Goal: Information Seeking & Learning: Understand process/instructions

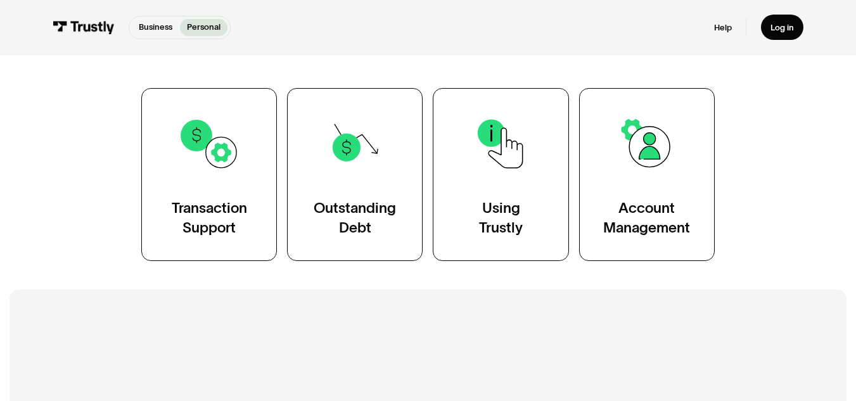
scroll to position [253, 0]
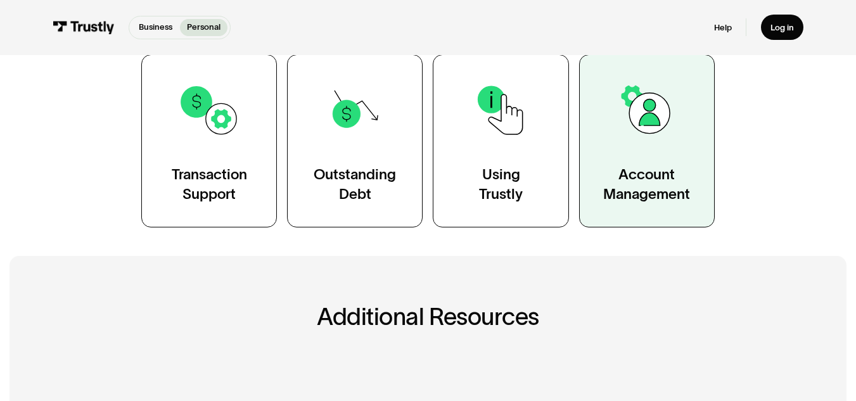
click at [658, 121] on img at bounding box center [647, 110] width 62 height 62
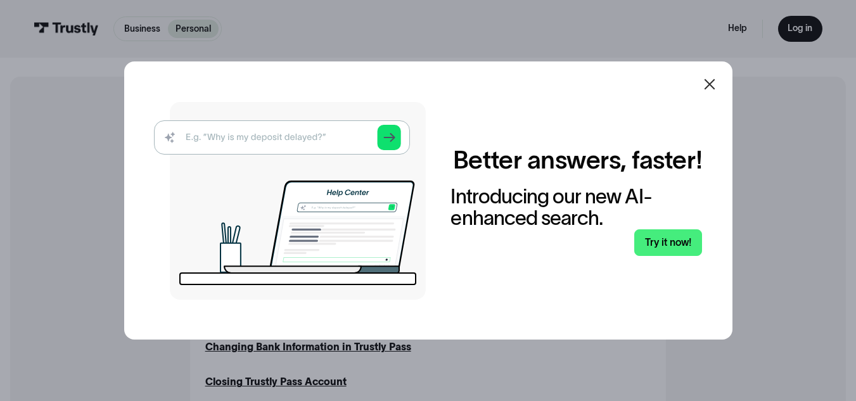
scroll to position [317, 0]
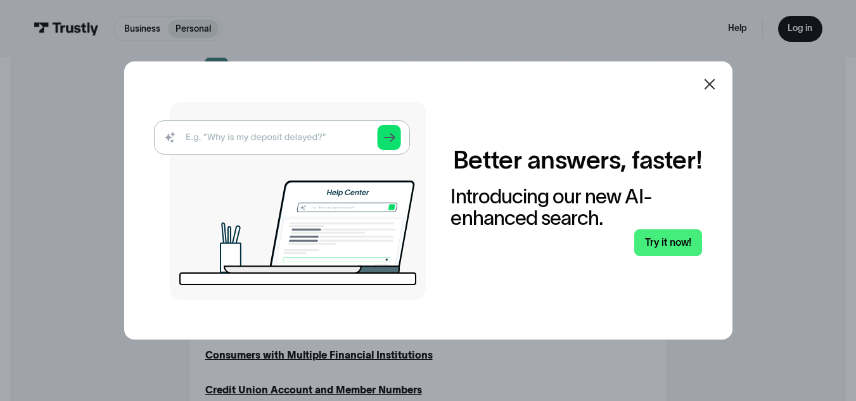
click at [708, 85] on icon at bounding box center [709, 84] width 15 height 15
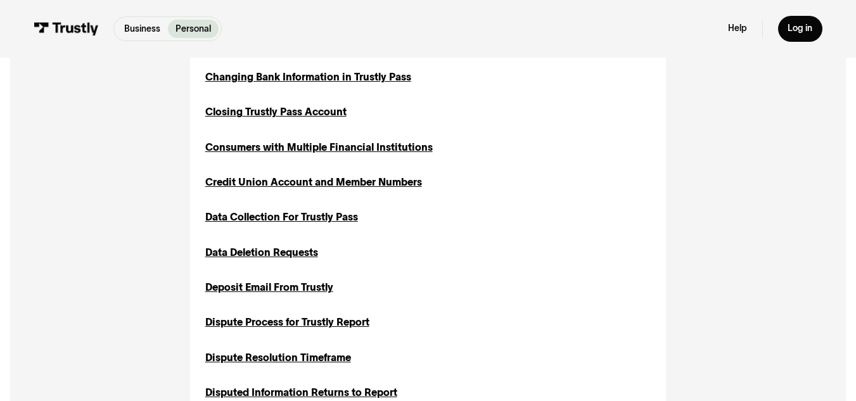
scroll to position [507, 0]
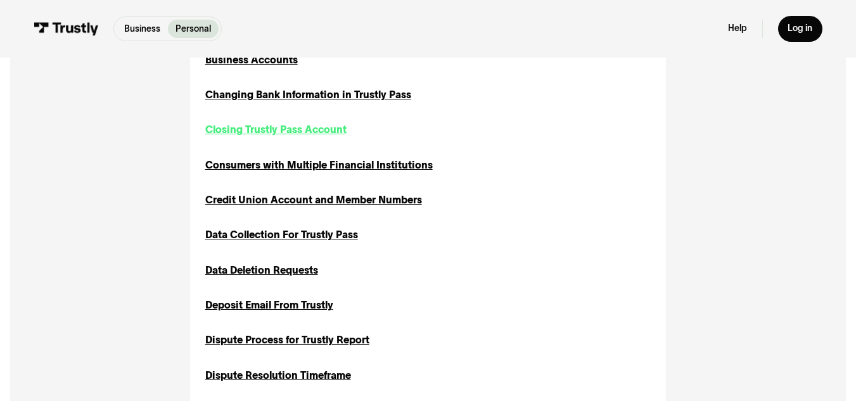
click at [297, 131] on div "Closing Trustly Pass Account" at bounding box center [275, 129] width 141 height 15
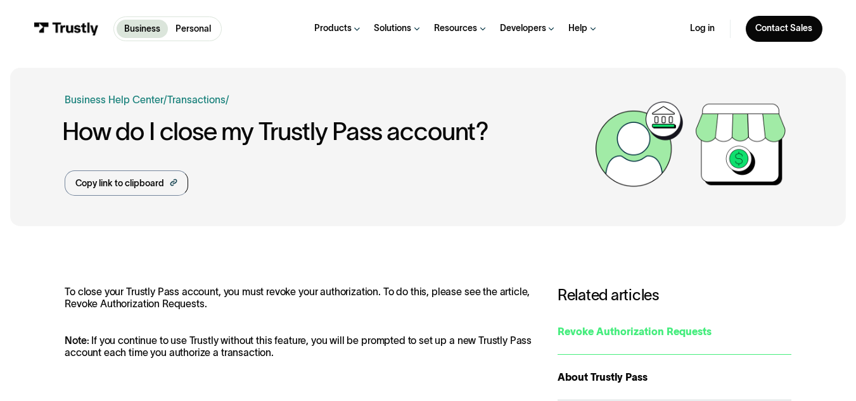
click at [610, 328] on div "Revoke Authorization Requests" at bounding box center [674, 331] width 234 height 15
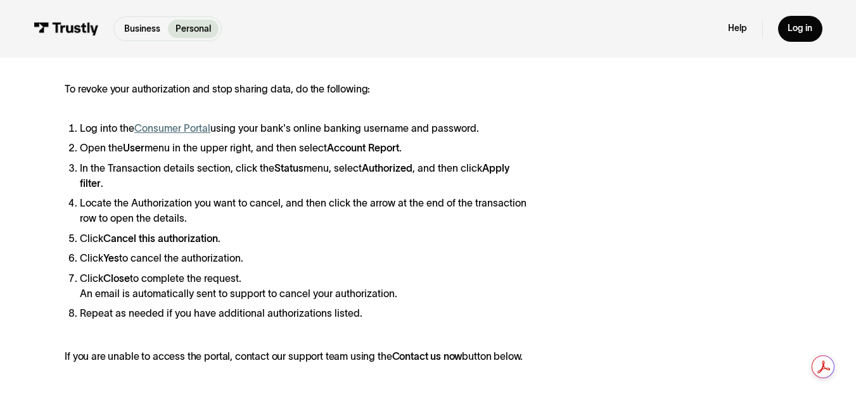
scroll to position [380, 0]
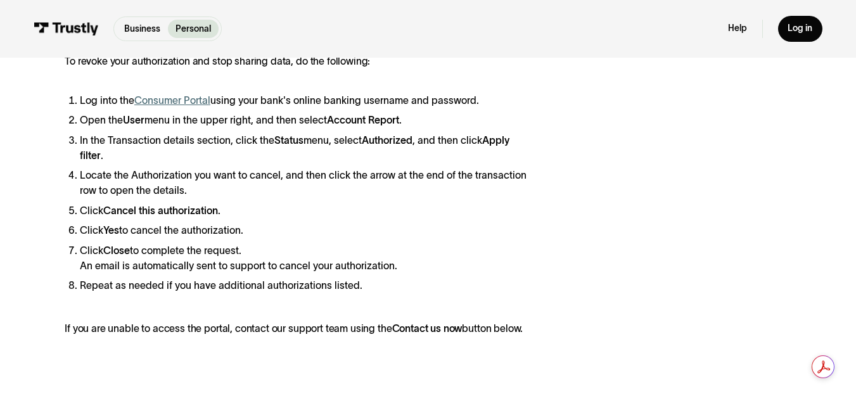
click at [184, 101] on link "Consumer Portal" at bounding box center [172, 100] width 76 height 11
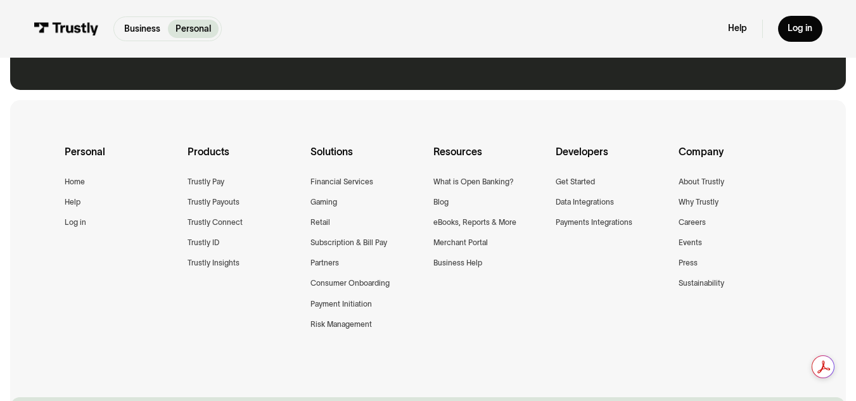
scroll to position [1013, 0]
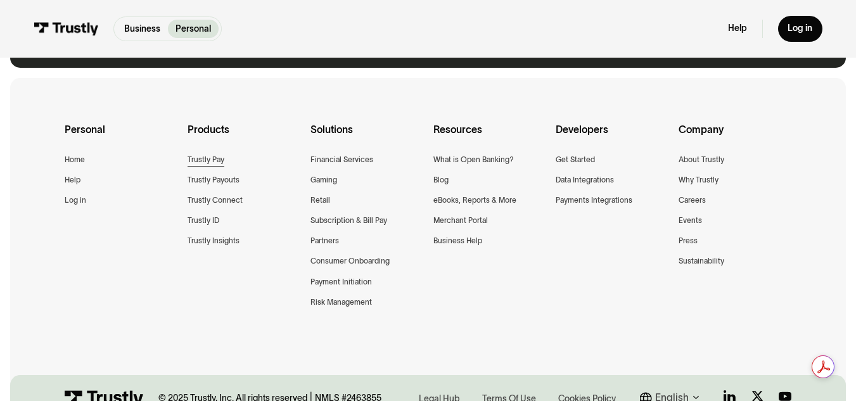
click at [204, 161] on div "Trustly Pay" at bounding box center [205, 159] width 37 height 13
